Goal: Information Seeking & Learning: Learn about a topic

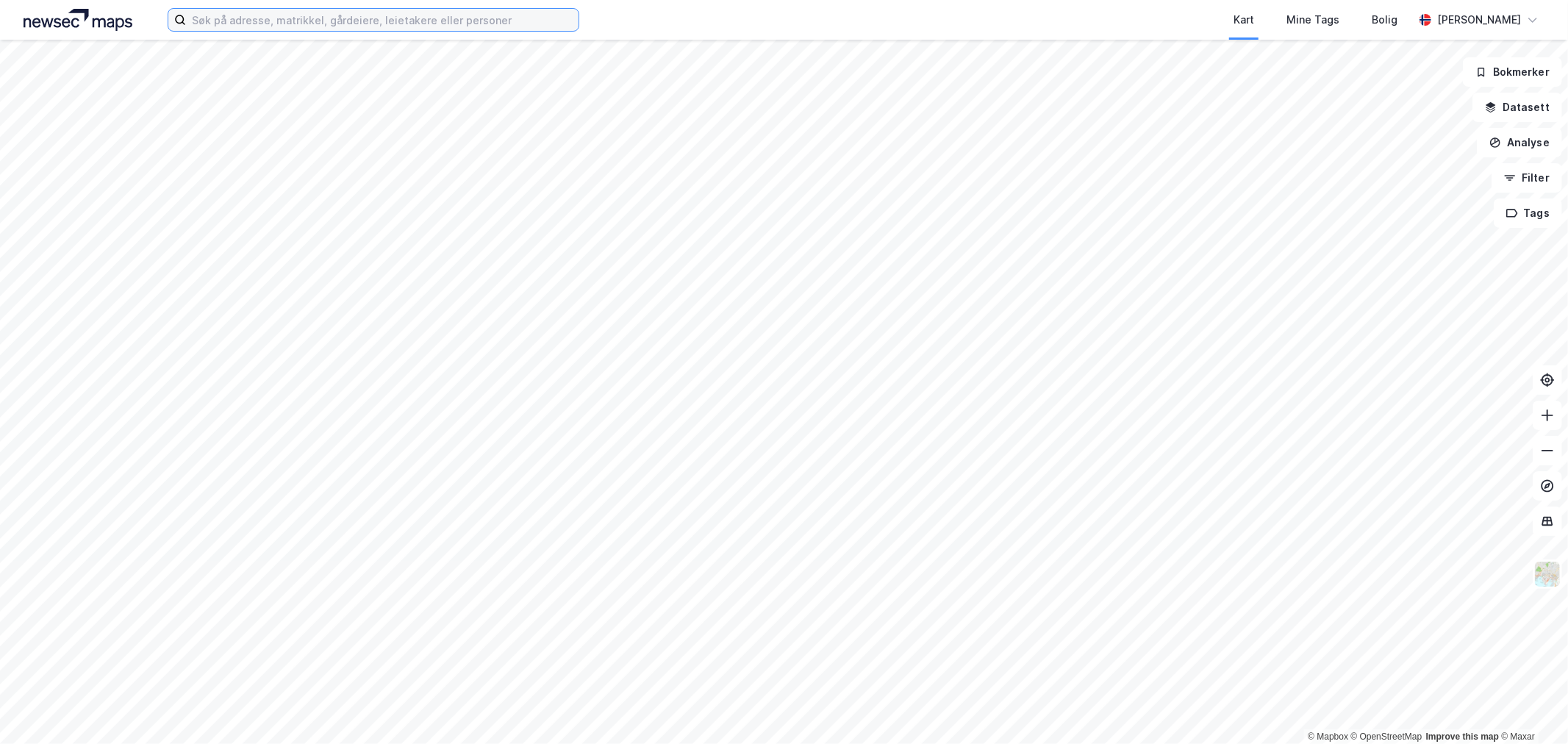
click at [377, 19] on input at bounding box center [382, 20] width 392 height 22
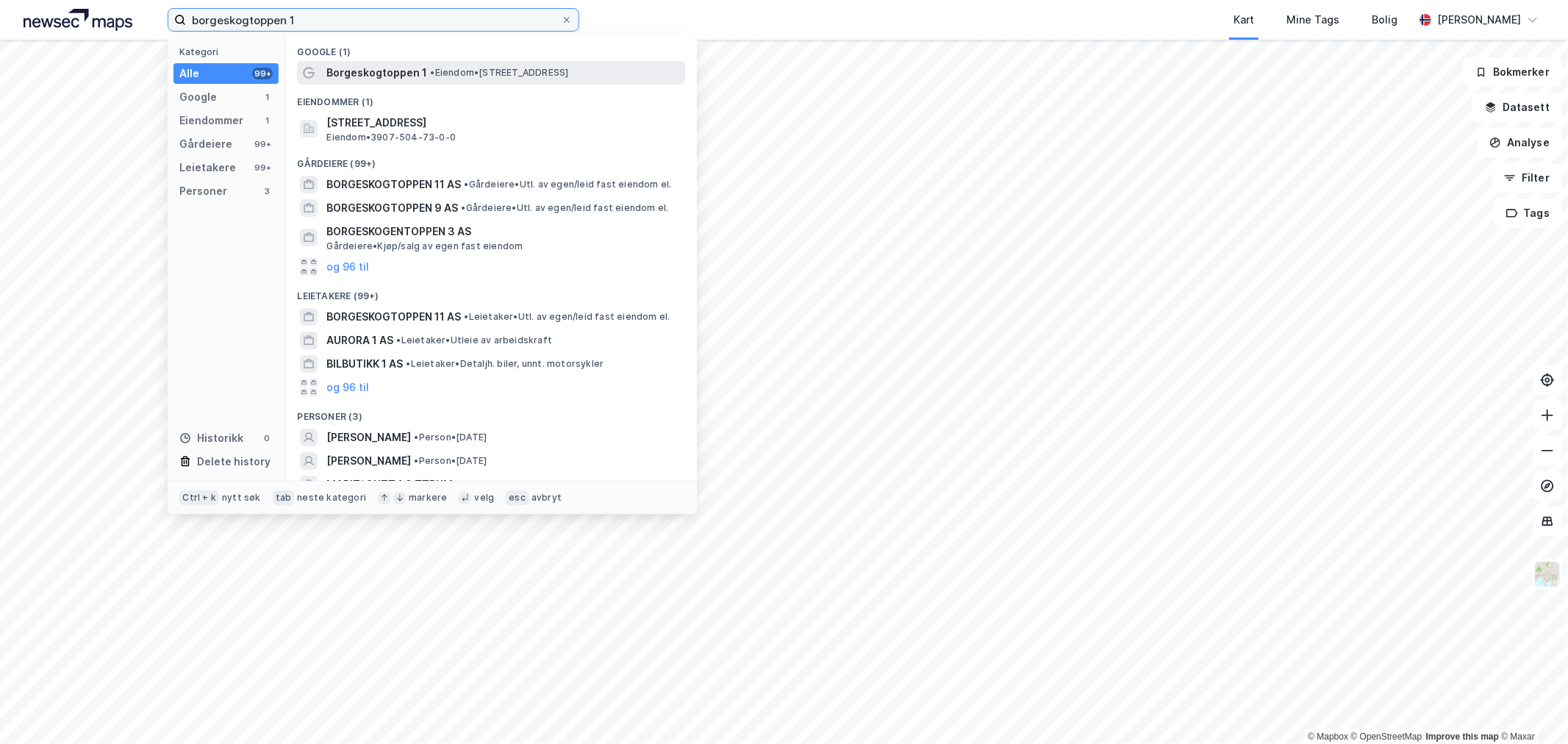
type input "borgeskogtoppen 1"
click at [386, 76] on span "Borgeskogtoppen 1" at bounding box center [377, 73] width 101 height 18
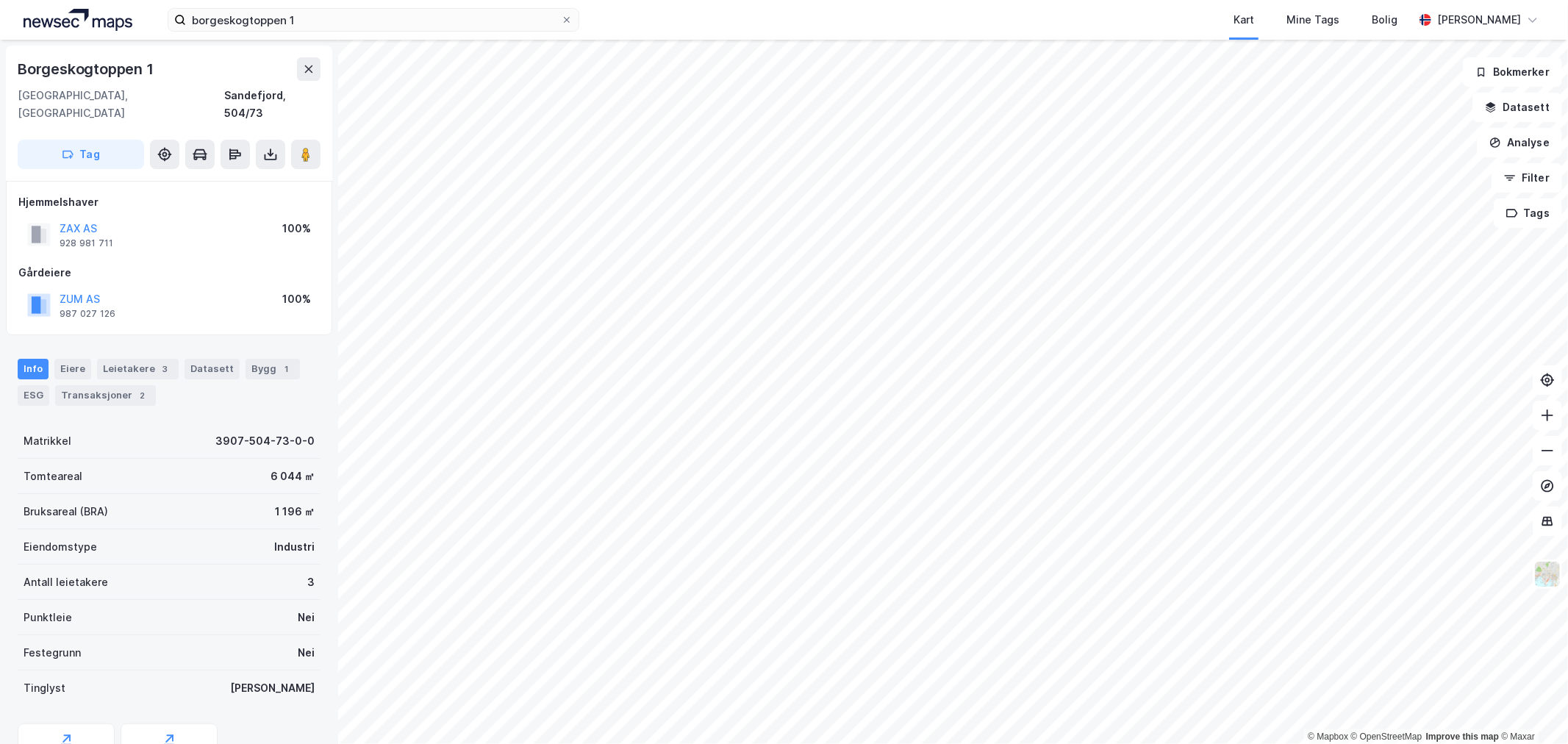
click at [723, 11] on div "Kart Mine Tags Bolig" at bounding box center [1031, 20] width 764 height 39
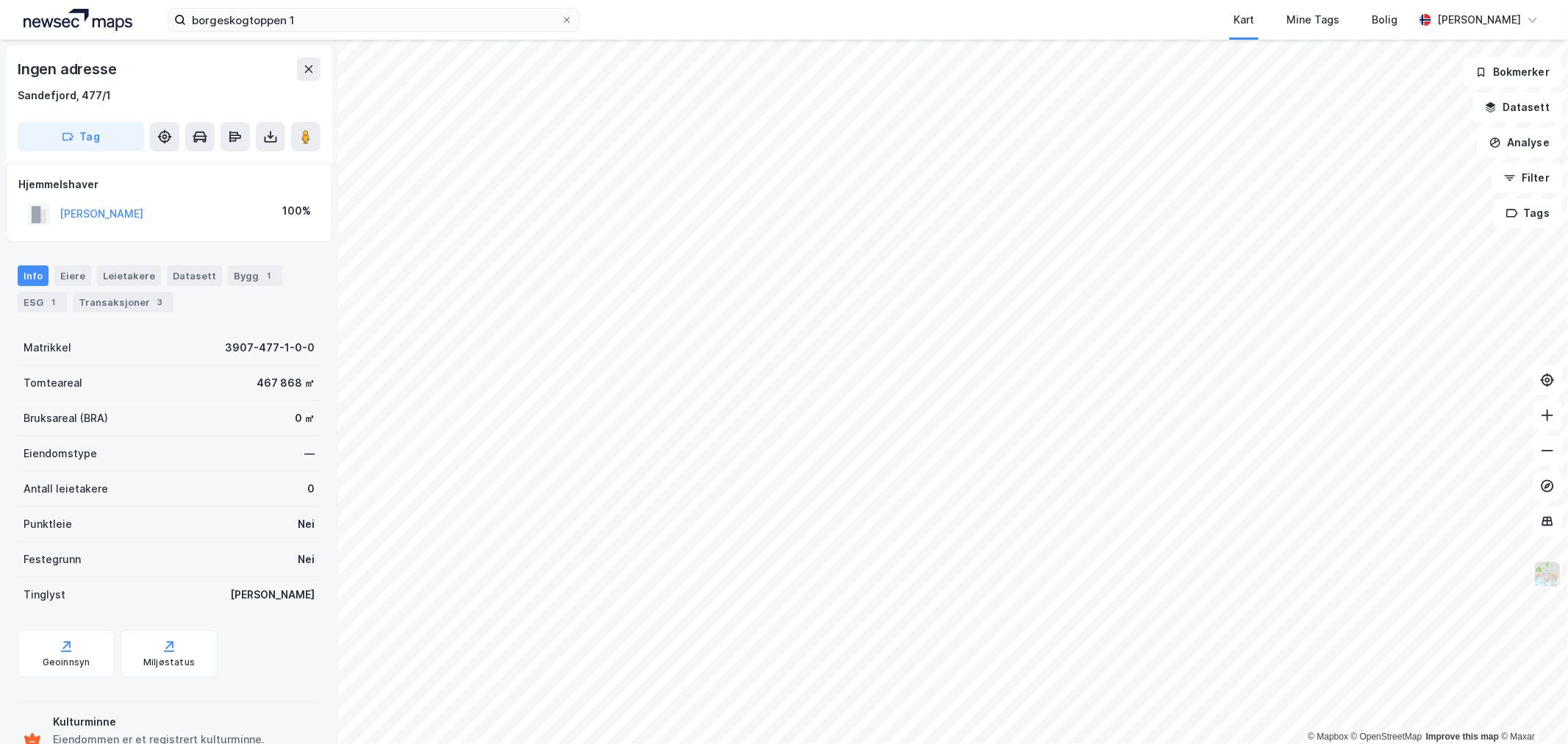
click at [1535, 571] on img at bounding box center [1547, 573] width 28 height 28
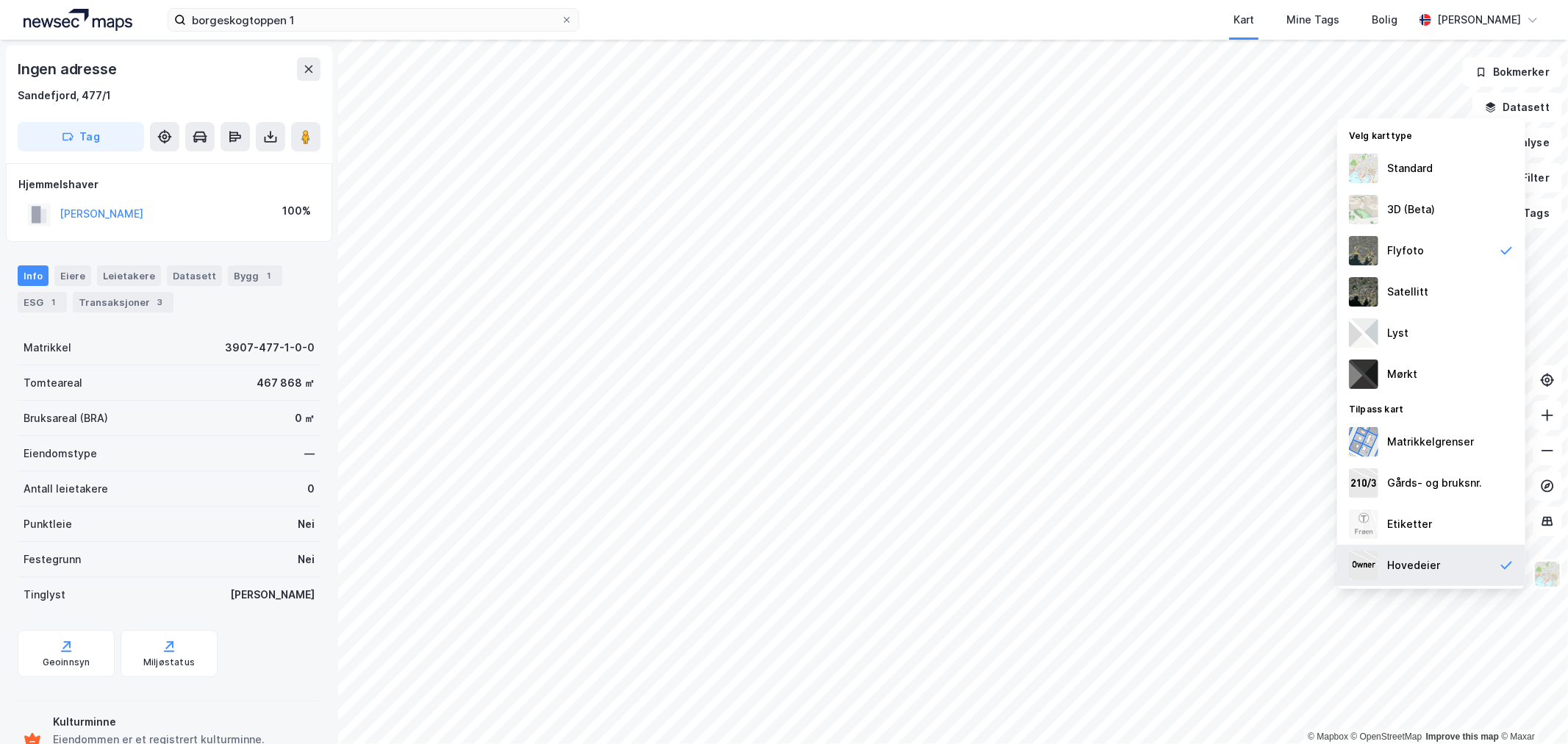
click at [1419, 575] on div "Hovedeier" at bounding box center [1431, 565] width 188 height 41
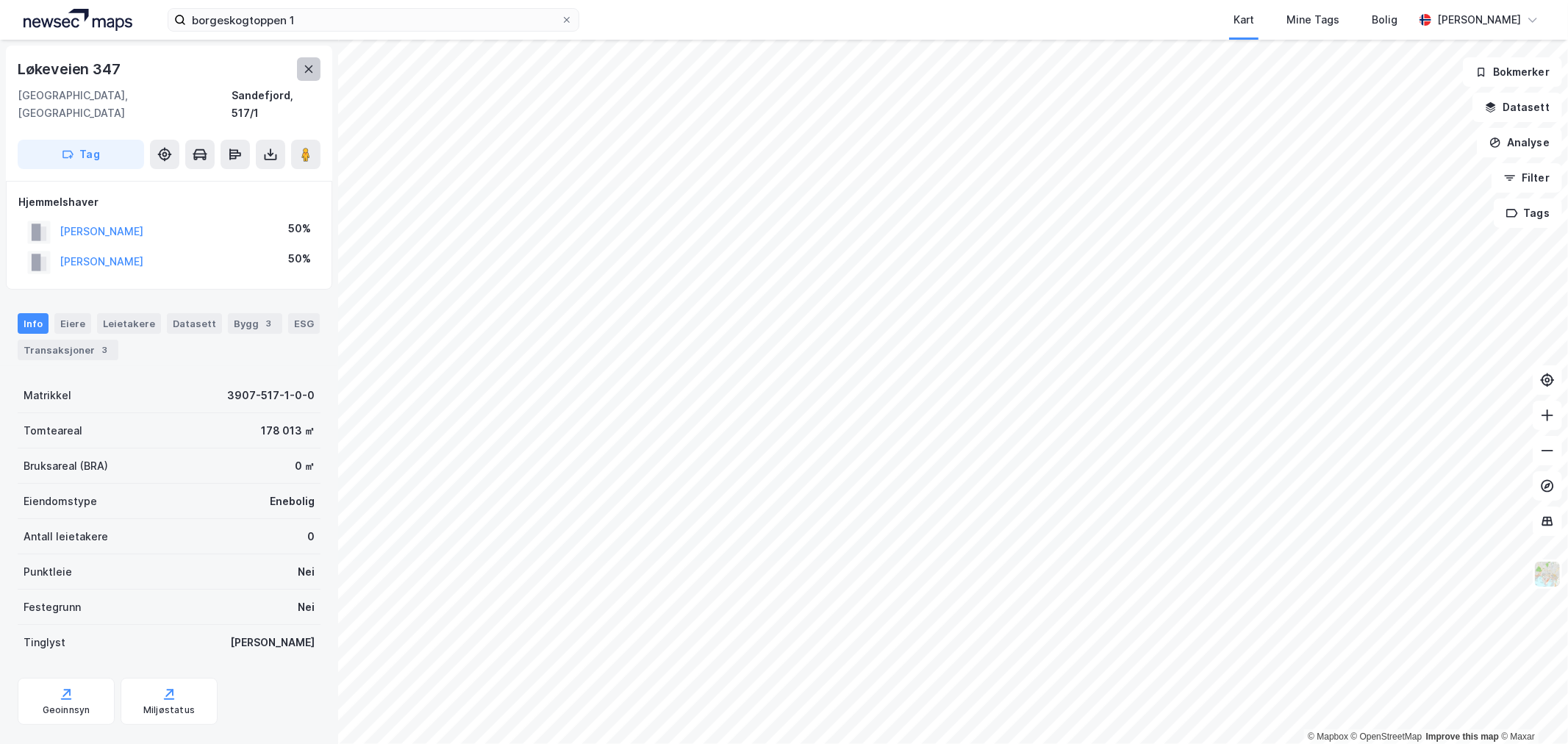
click at [306, 69] on icon at bounding box center [308, 69] width 12 height 12
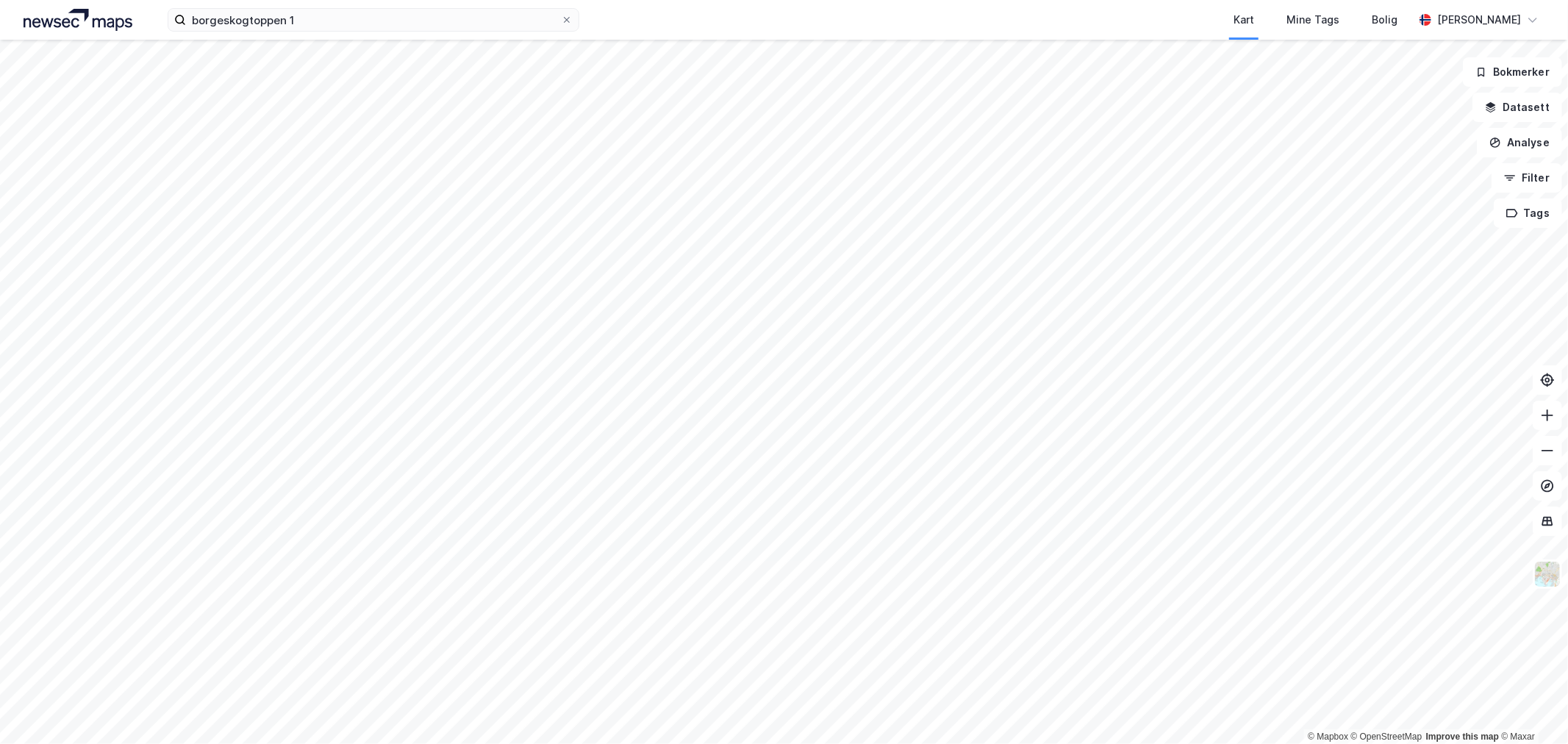
click at [1154, 12] on div "Kart Mine Tags Bolig" at bounding box center [1031, 20] width 764 height 39
click at [1017, 29] on div "Kart Mine Tags Bolig" at bounding box center [1031, 20] width 764 height 39
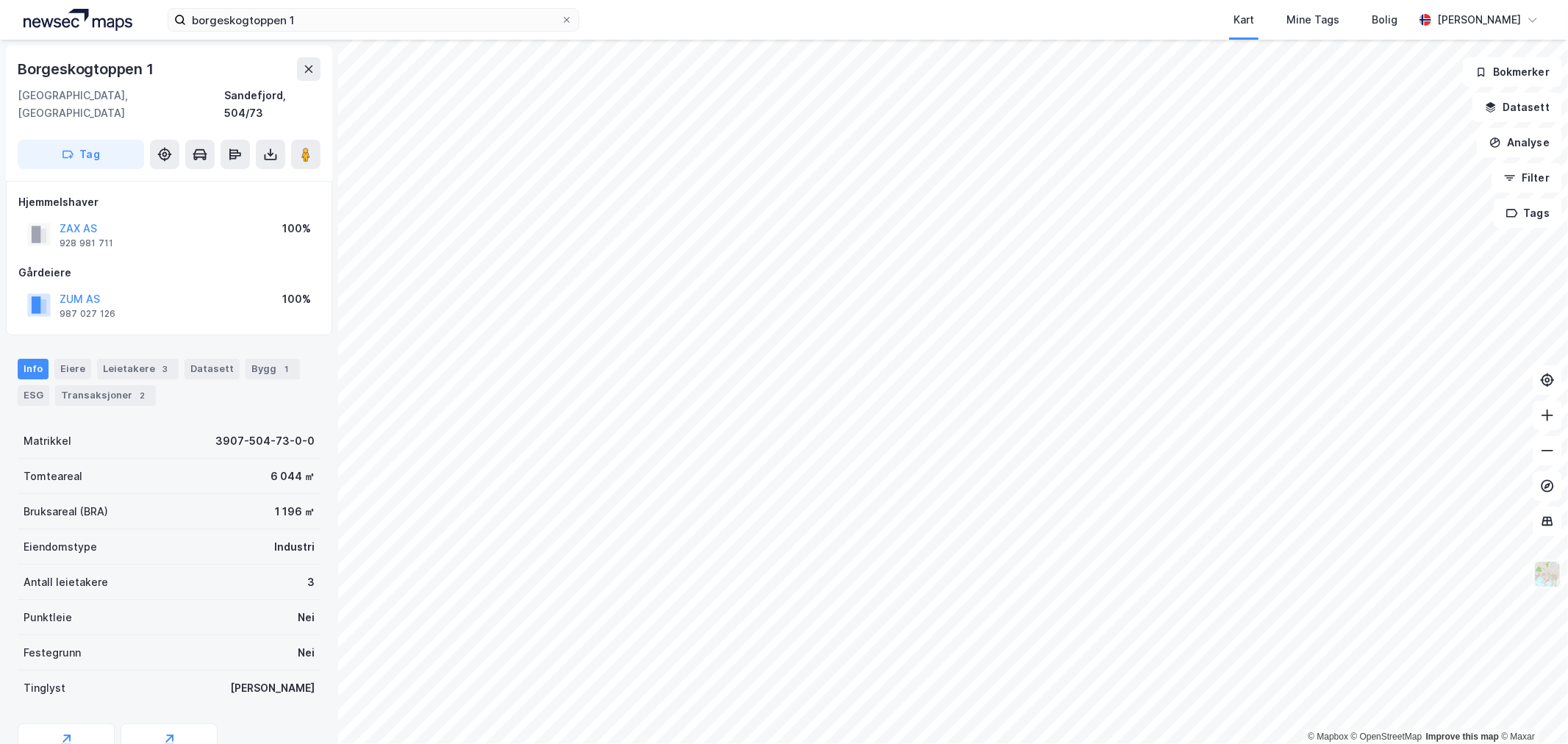
click at [1548, 585] on img at bounding box center [1547, 573] width 28 height 28
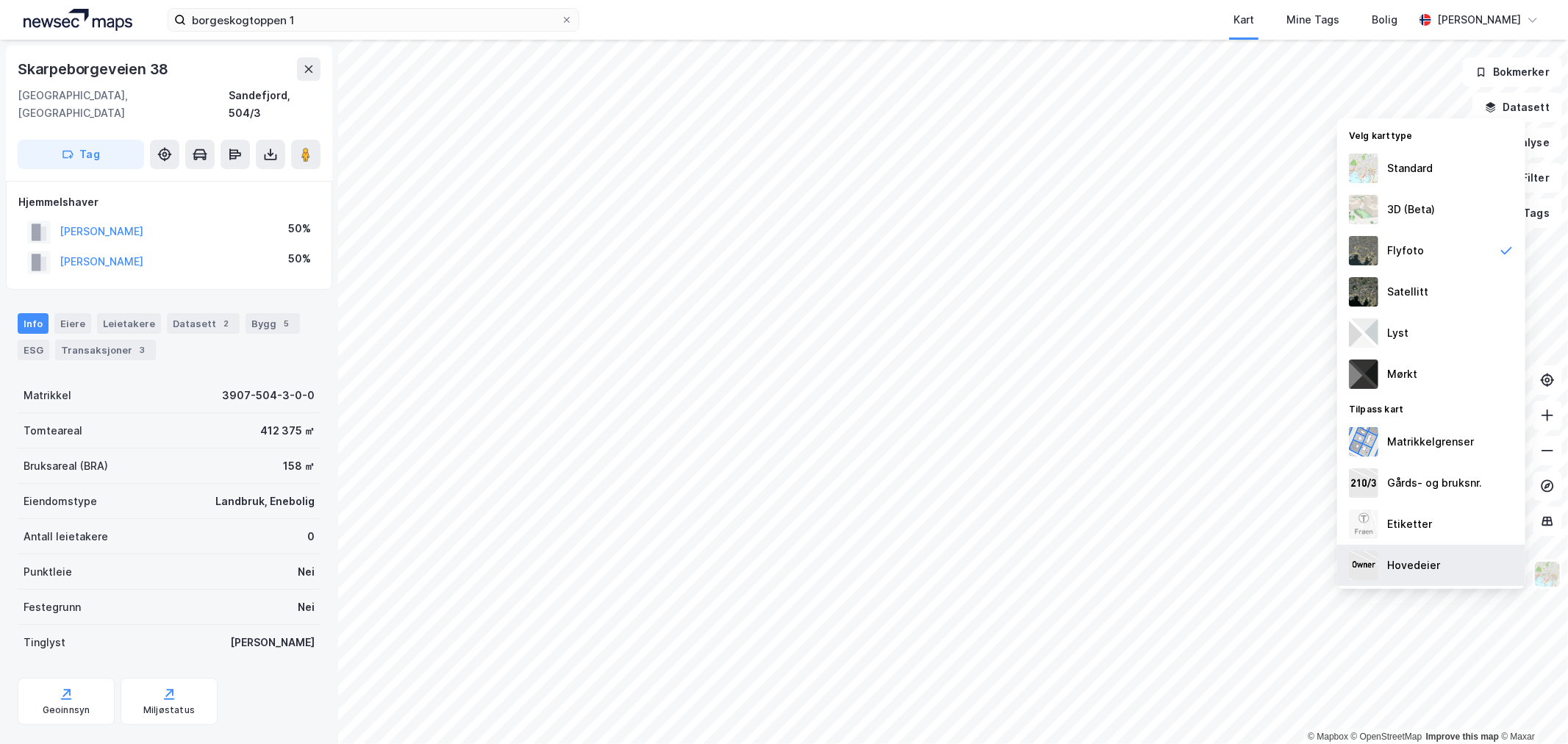
click at [1436, 573] on div "Hovedeier" at bounding box center [1413, 565] width 53 height 18
